Goal: Navigation & Orientation: Understand site structure

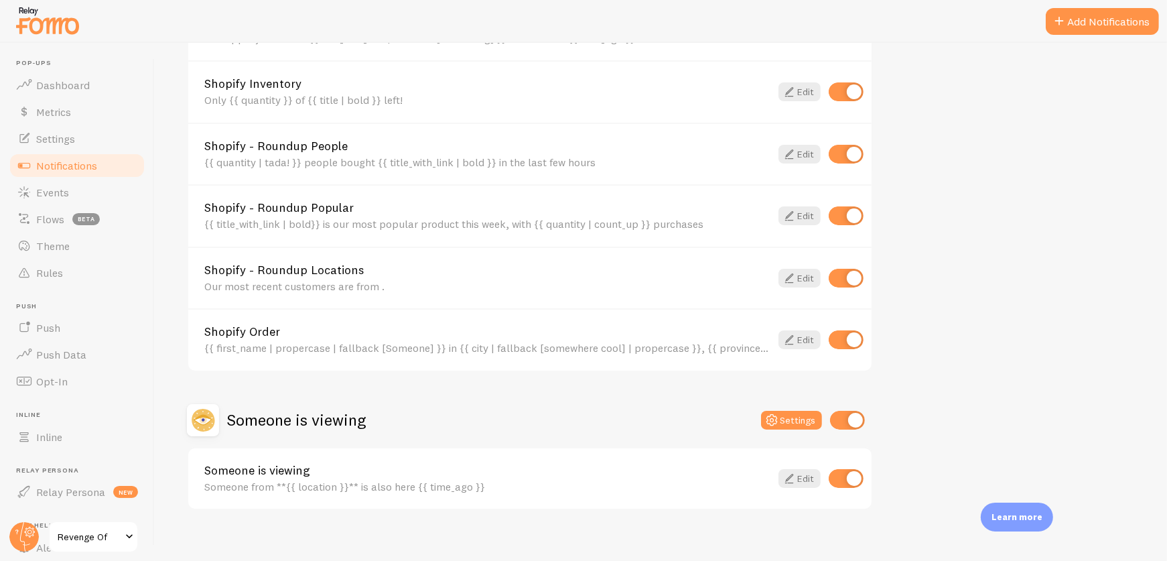
scroll to position [787, 0]
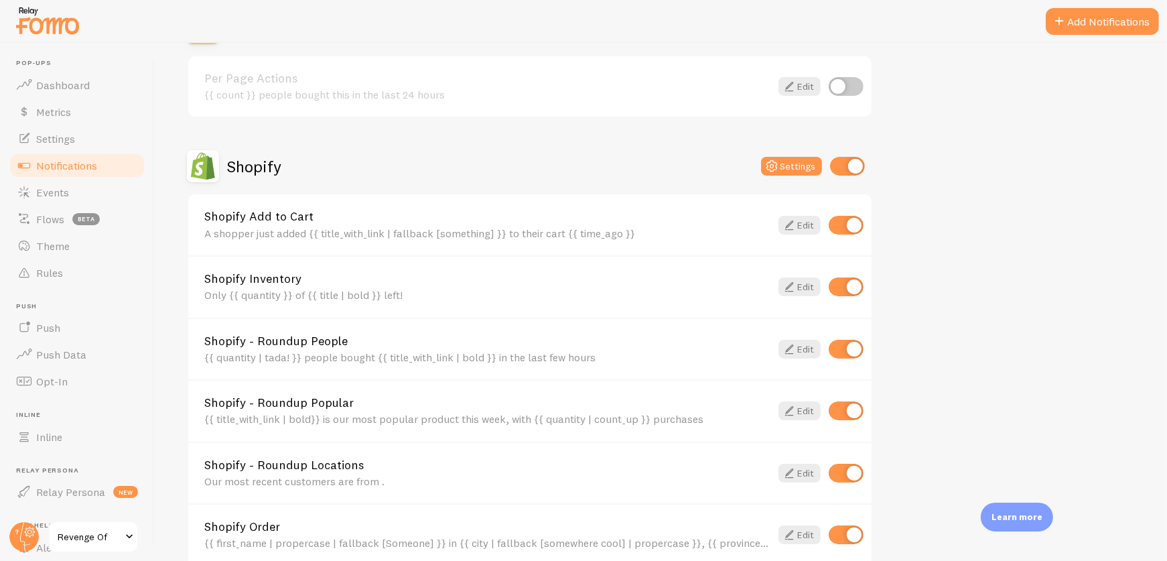
click at [658, 273] on link "Shopify Inventory" at bounding box center [487, 279] width 566 height 12
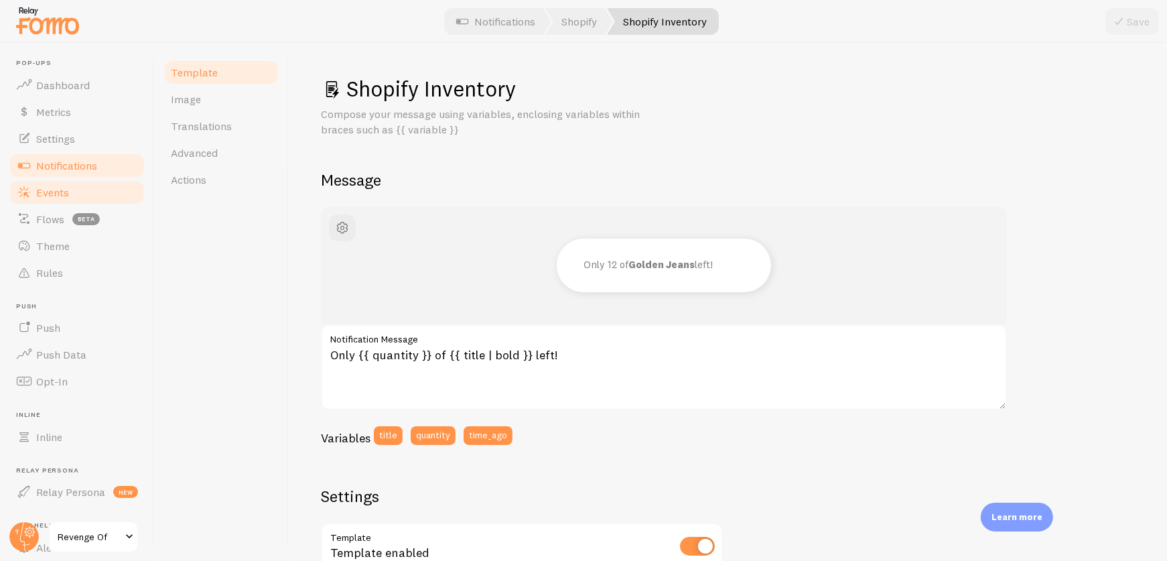
click at [41, 185] on span "Events" at bounding box center [52, 191] width 33 height 13
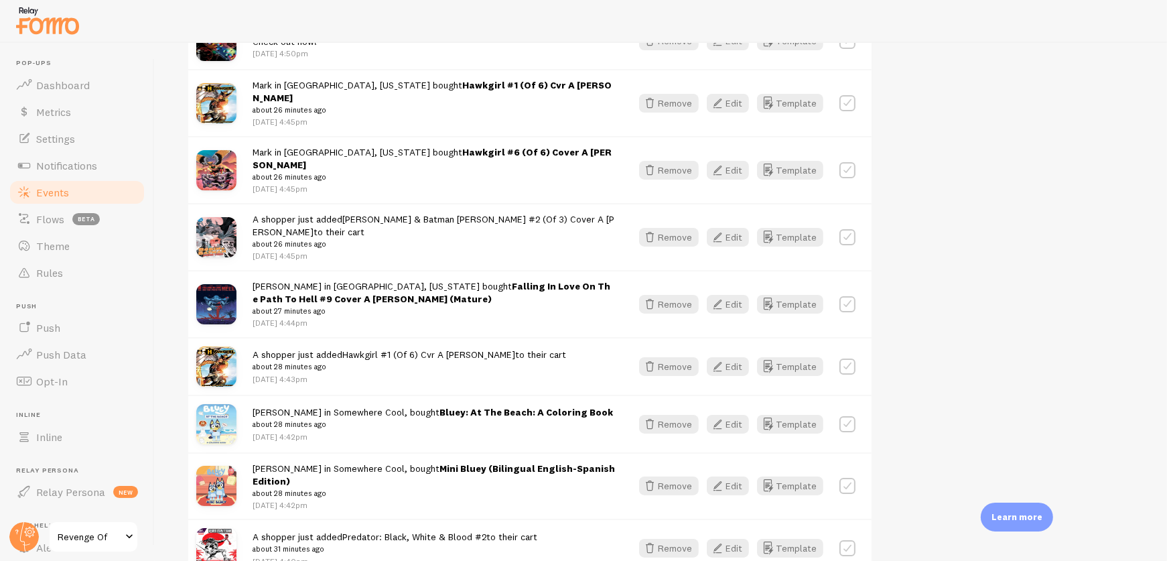
scroll to position [747, 0]
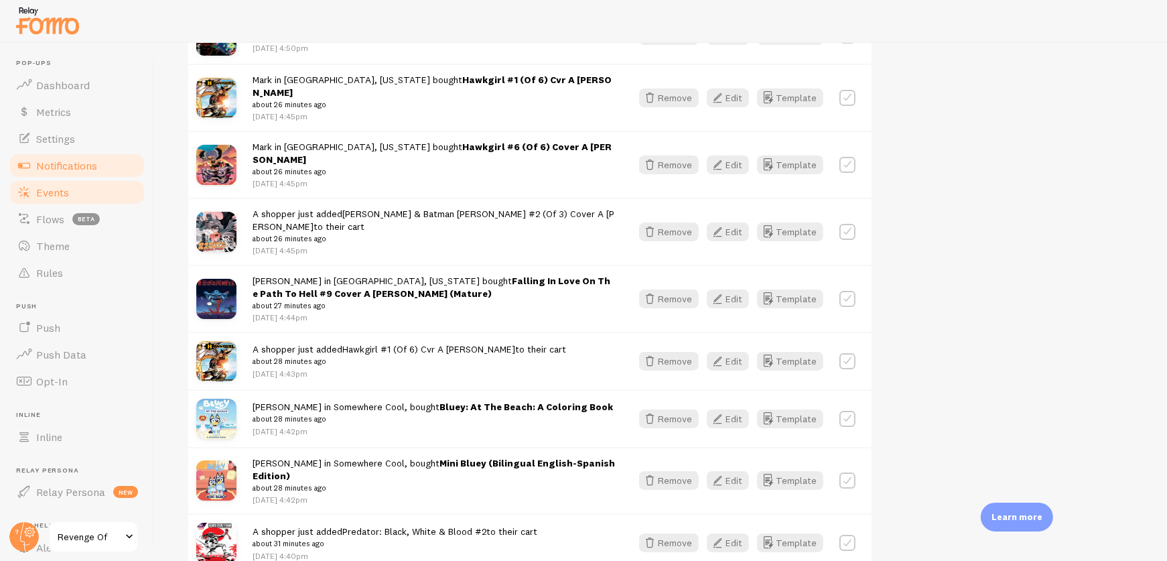
click at [64, 167] on span "Notifications" at bounding box center [66, 165] width 61 height 13
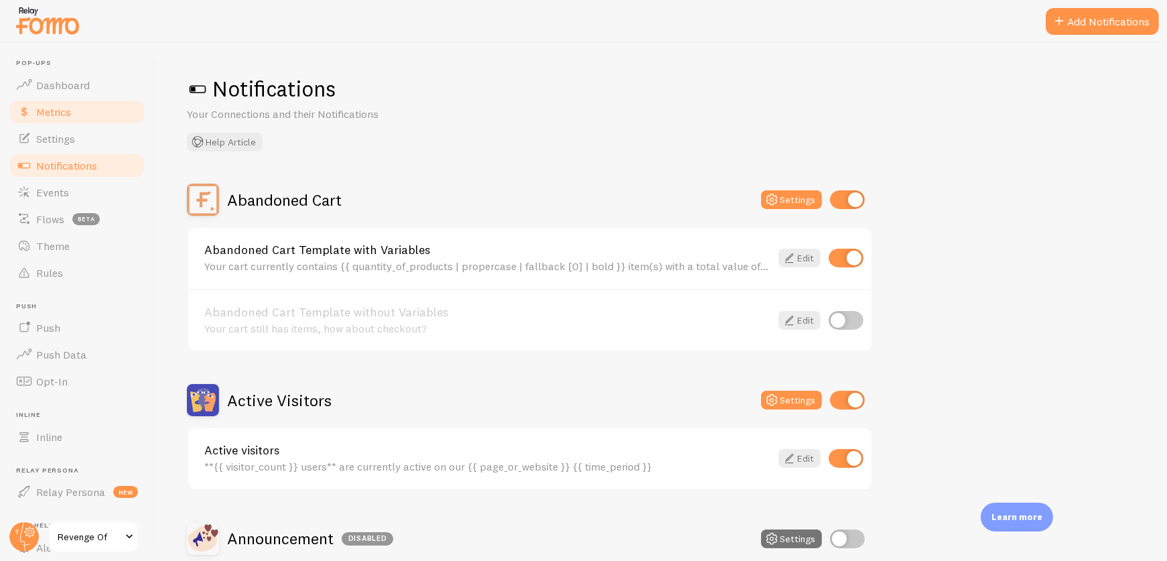
click at [58, 107] on span "Metrics" at bounding box center [53, 111] width 35 height 13
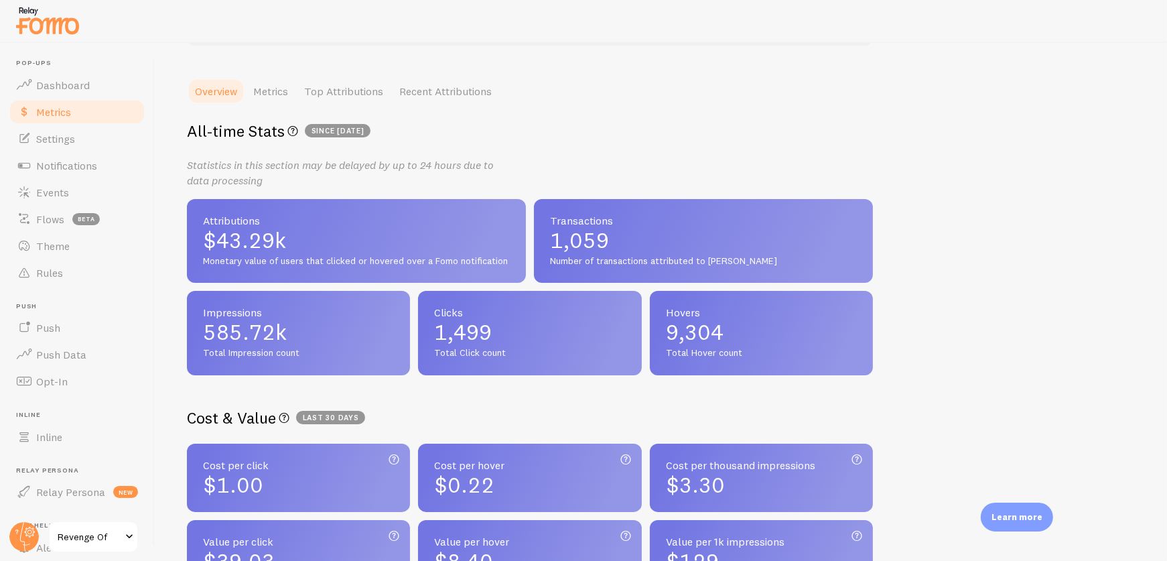
scroll to position [165, 0]
click at [344, 90] on link "Top Attributions" at bounding box center [343, 90] width 95 height 27
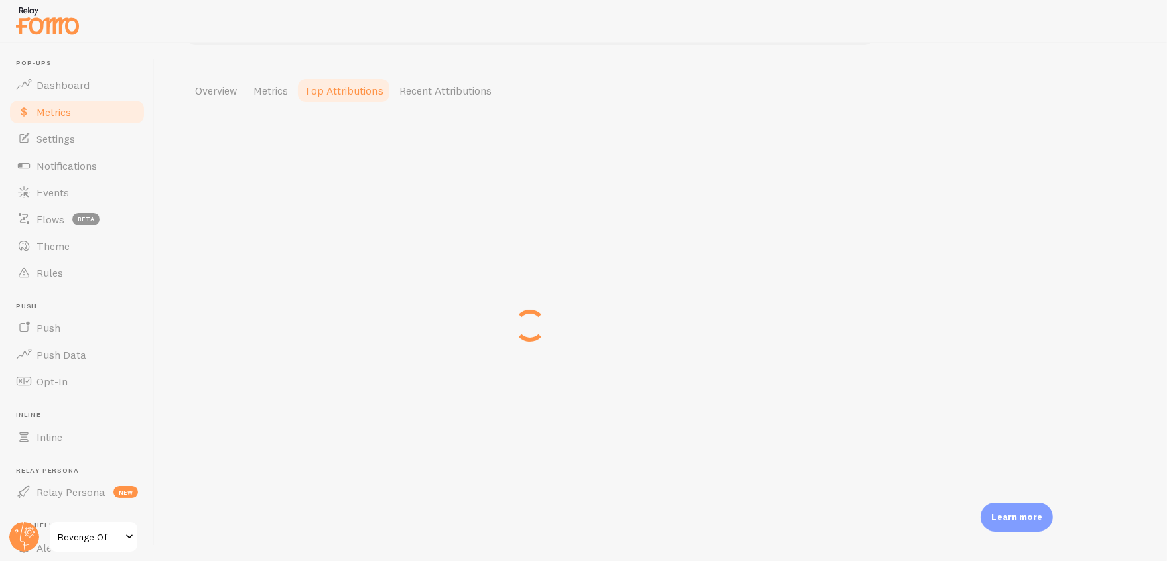
scroll to position [25, 0]
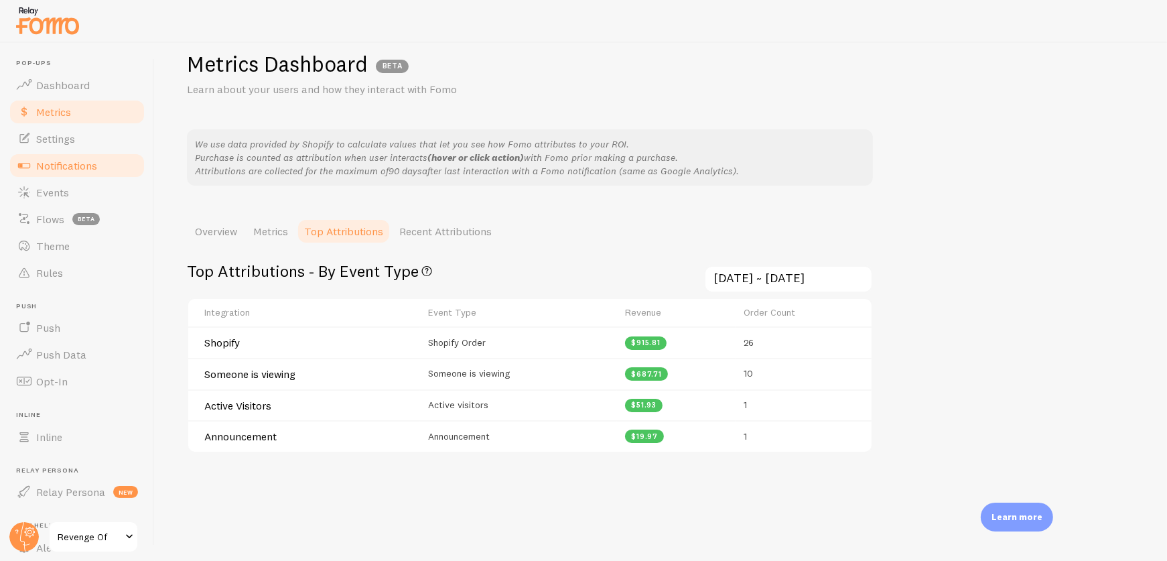
click at [93, 157] on link "Notifications" at bounding box center [77, 165] width 138 height 27
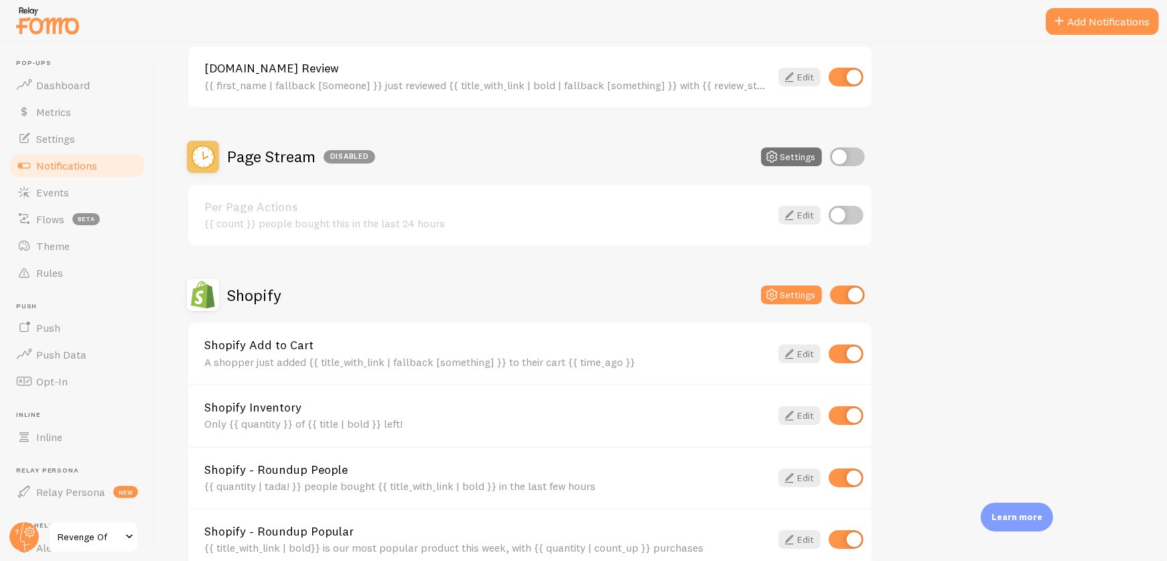
scroll to position [901, 0]
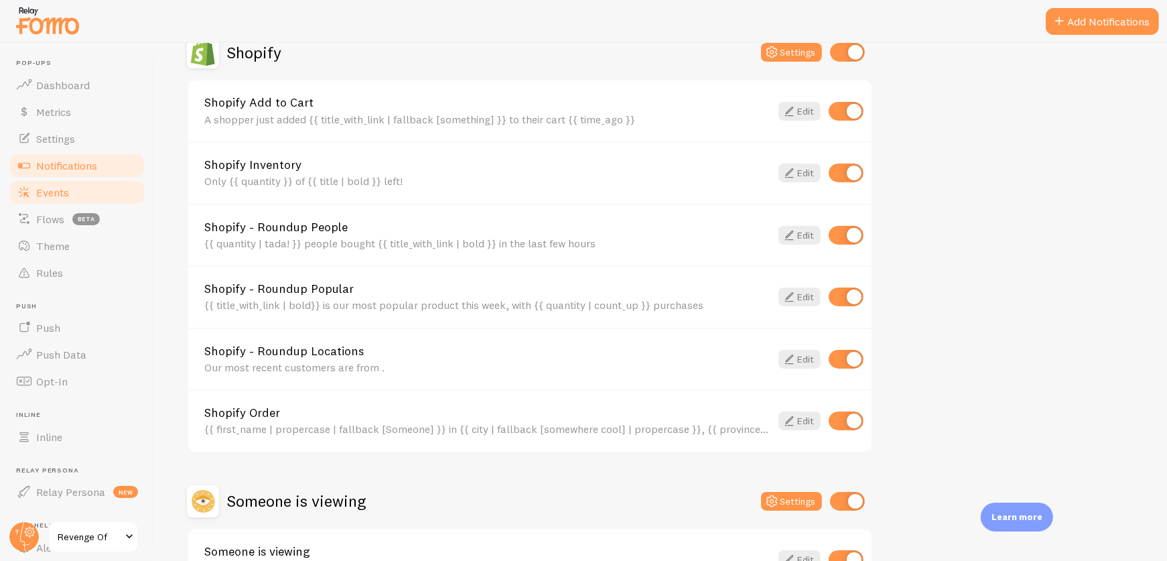
click at [40, 192] on span "Events" at bounding box center [52, 191] width 33 height 13
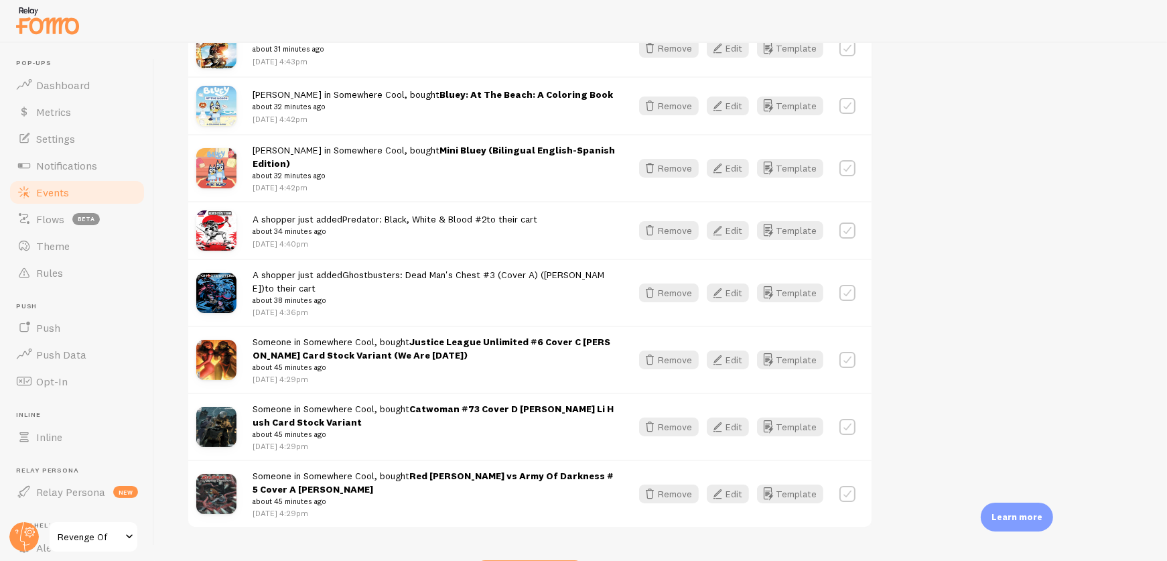
scroll to position [1800, 0]
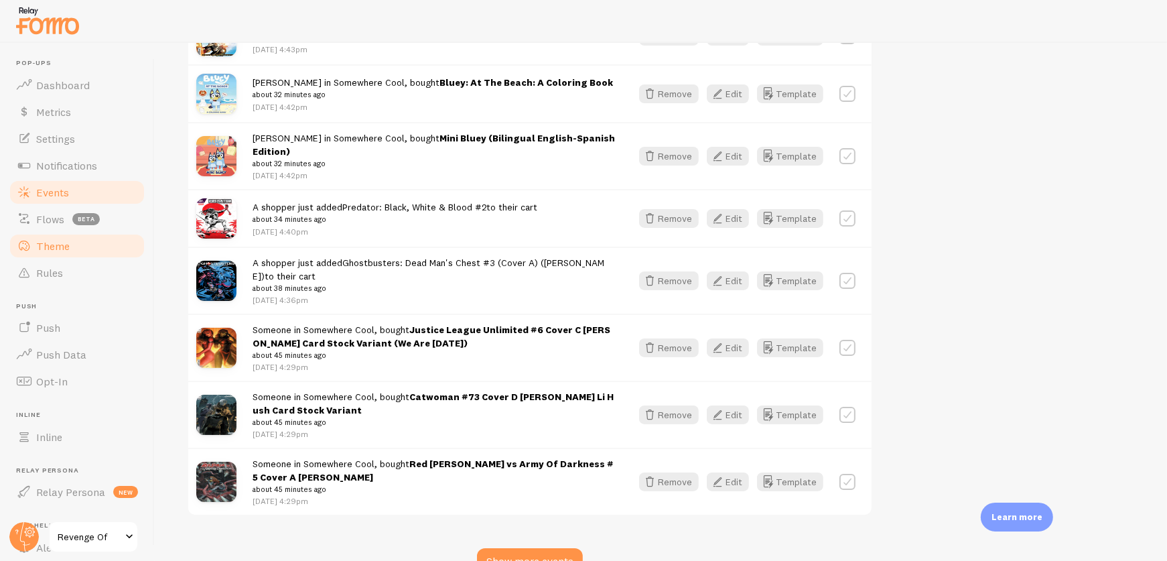
click at [55, 248] on span "Theme" at bounding box center [52, 245] width 33 height 13
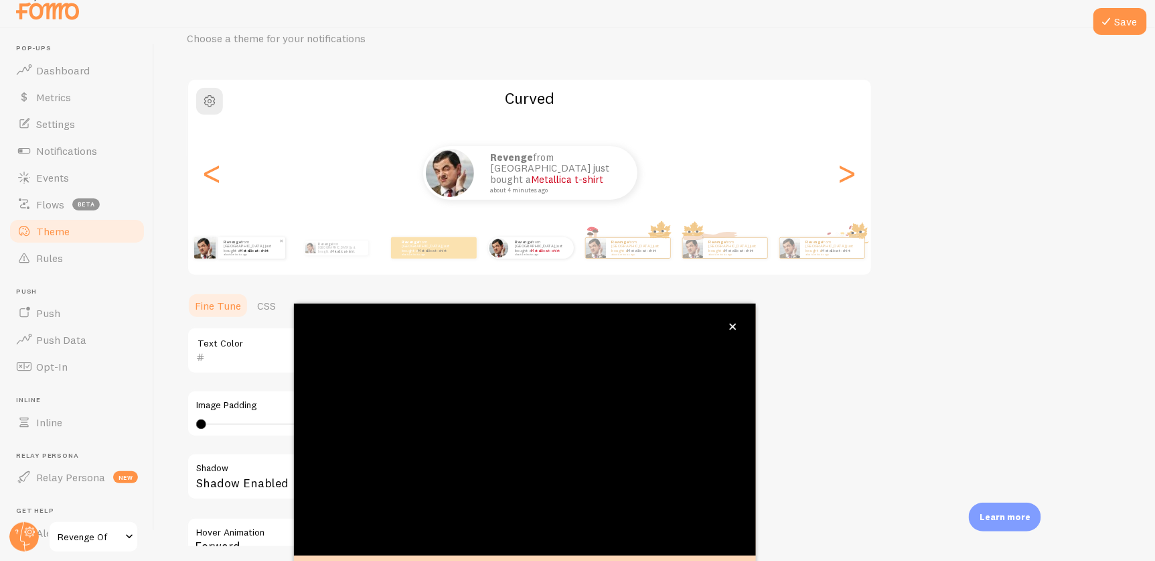
scroll to position [78, 0]
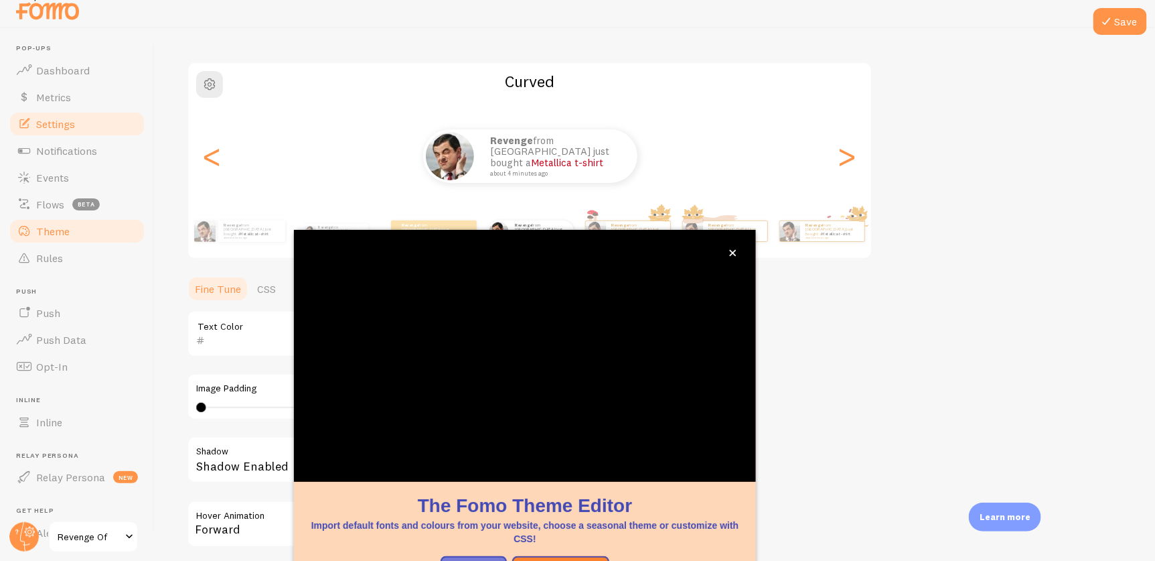
click at [41, 124] on span "Settings" at bounding box center [55, 123] width 39 height 13
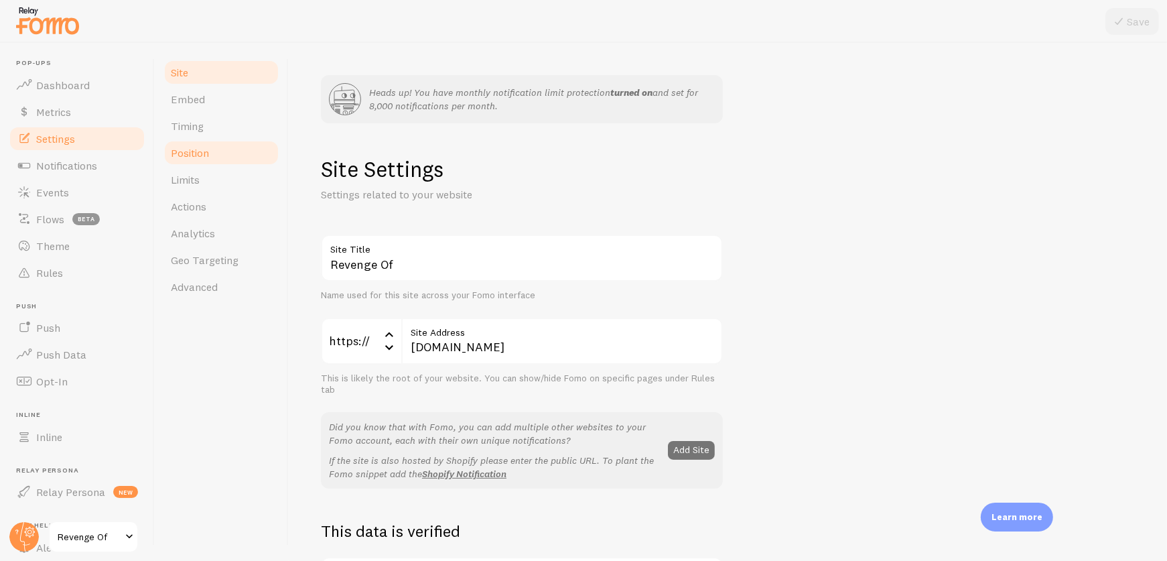
click at [200, 151] on span "Position" at bounding box center [190, 152] width 38 height 13
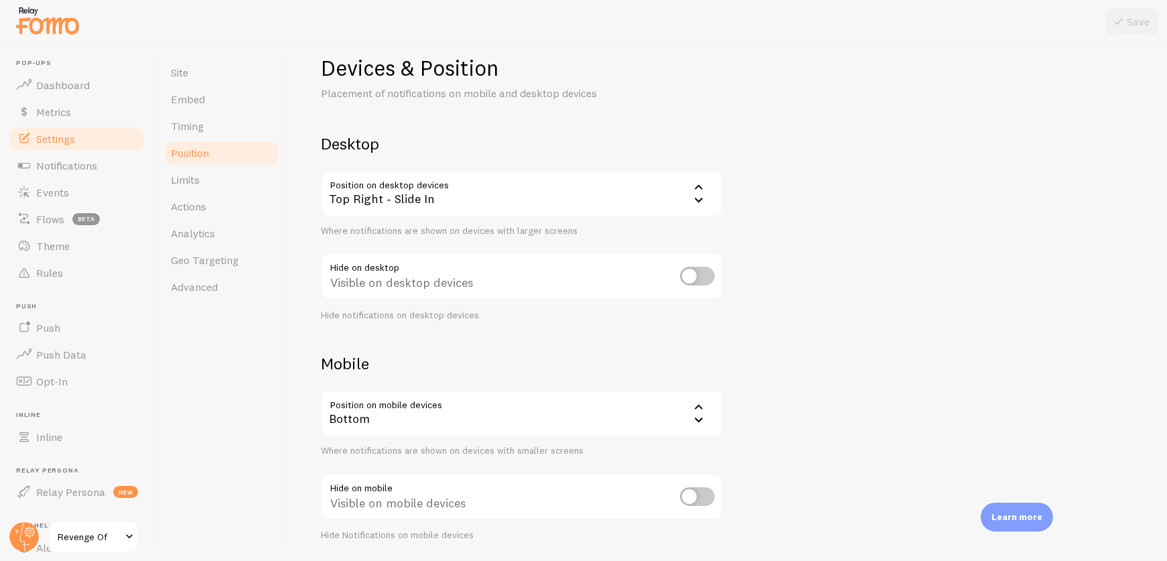
scroll to position [117, 0]
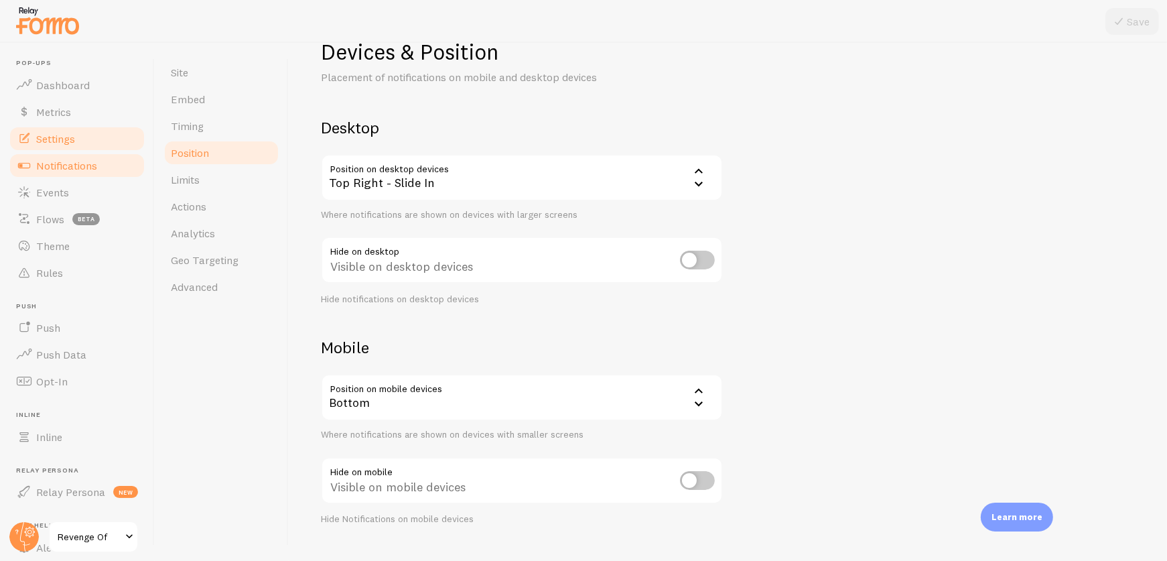
click at [69, 164] on span "Notifications" at bounding box center [66, 165] width 61 height 13
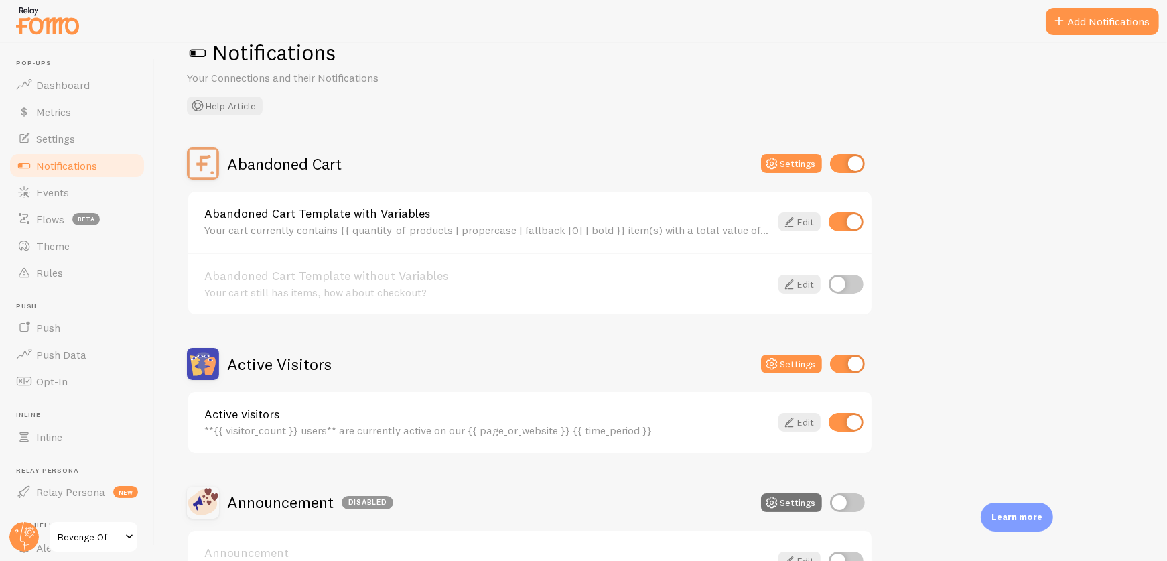
scroll to position [74, 0]
